Goal: Task Accomplishment & Management: Manage account settings

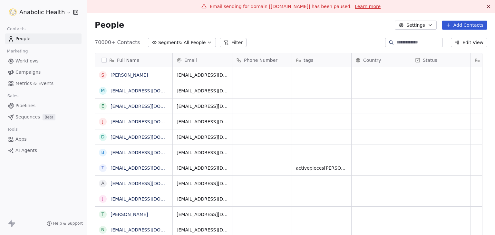
scroll to position [202, 398]
click at [321, 58] on div "tags" at bounding box center [321, 60] width 50 height 6
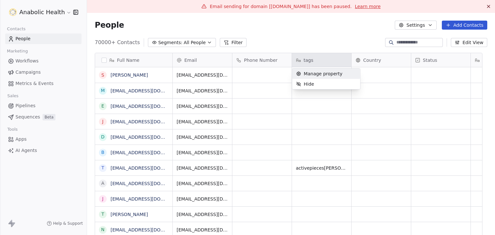
click at [323, 36] on html "Anabolic Health Contacts People Marketing Workflows Campaigns Metrics & Events …" at bounding box center [247, 117] width 495 height 235
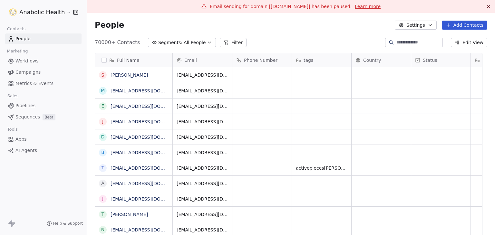
scroll to position [5, 0]
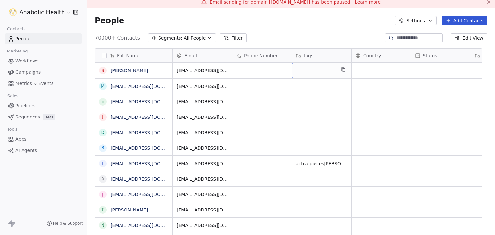
click at [316, 72] on div "grid" at bounding box center [321, 70] width 59 height 15
click at [323, 28] on html "Anabolic Health Contacts People Marketing Workflows Campaigns Metrics & Events …" at bounding box center [247, 117] width 495 height 235
click at [323, 107] on div "grid" at bounding box center [321, 101] width 59 height 15
click at [317, 17] on html "Anabolic Health Contacts People Marketing Workflows Campaigns Metrics & Events …" at bounding box center [247, 117] width 495 height 235
click at [307, 74] on div "grid" at bounding box center [321, 70] width 59 height 15
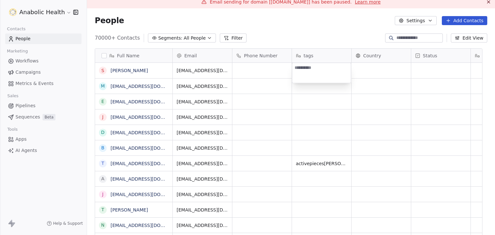
click at [317, 29] on html "Anabolic Health Contacts People Marketing Workflows Campaigns Metrics & Events …" at bounding box center [247, 117] width 495 height 235
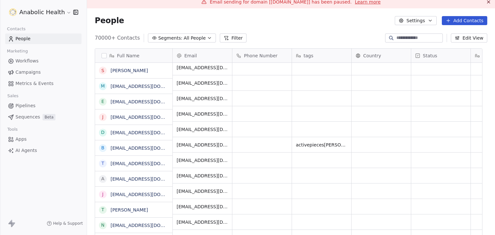
scroll to position [0, 0]
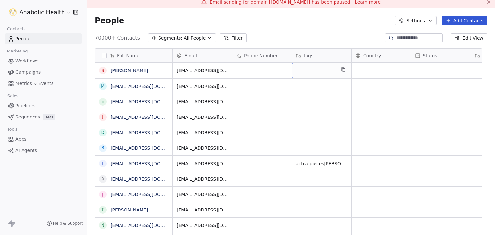
click at [313, 68] on div "grid" at bounding box center [321, 70] width 59 height 15
click at [320, 37] on html "Anabolic Health Contacts People Marketing Workflows Campaigns Metrics & Events …" at bounding box center [247, 117] width 495 height 235
click at [474, 39] on button "Edit View" at bounding box center [469, 38] width 36 height 9
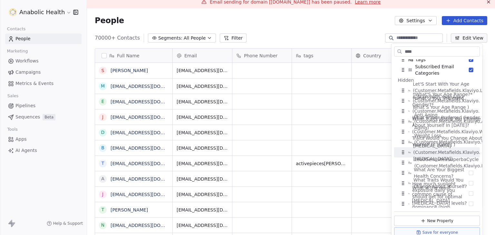
scroll to position [16, 0]
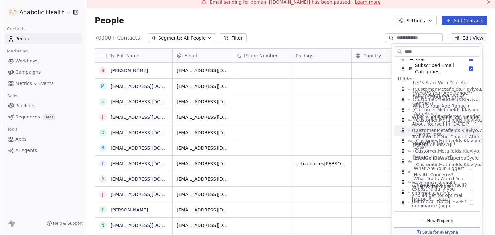
type input "****"
click at [350, 33] on div "70000+ Contacts Segments: All People Filter Edit View" at bounding box center [291, 38] width 408 height 10
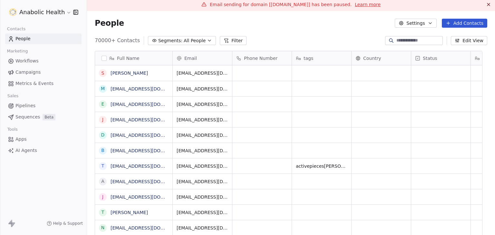
scroll to position [0, 0]
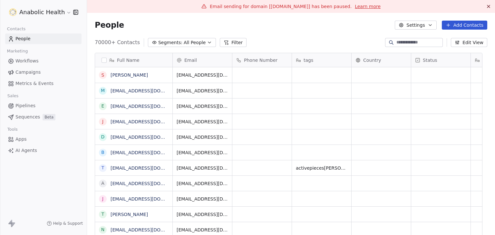
click at [32, 14] on html "Anabolic Health Contacts People Marketing Workflows Campaigns Metrics & Events …" at bounding box center [247, 117] width 495 height 235
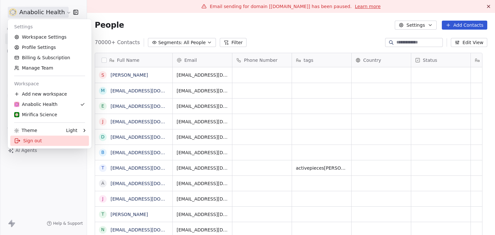
click at [44, 142] on div "Sign out" at bounding box center [49, 141] width 79 height 10
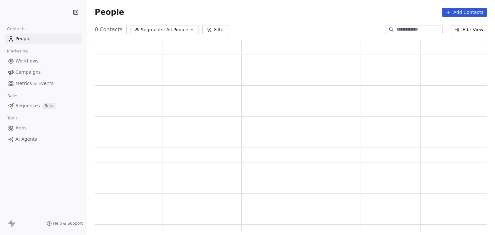
scroll to position [186, 387]
